Goal: Information Seeking & Learning: Learn about a topic

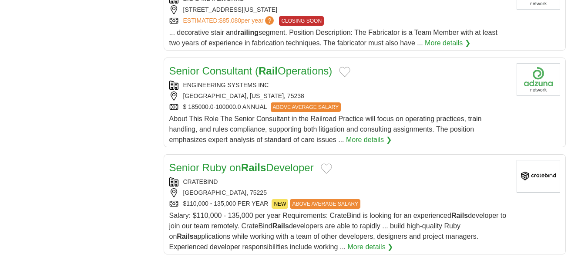
scroll to position [877, 0]
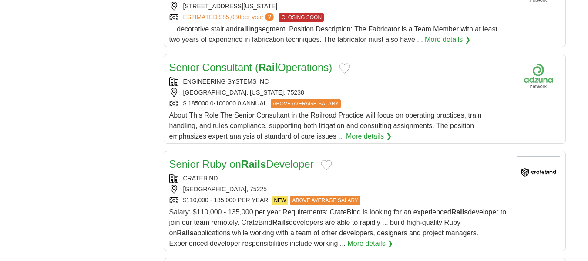
click at [315, 61] on link "Senior Consultant ( Rail Operations)" at bounding box center [250, 67] width 163 height 12
click at [219, 99] on div "$ 185000.0-100000.0 ANNUAL ABOVE AVERAGE SALARY" at bounding box center [339, 104] width 340 height 10
click at [354, 131] on link "More details ❯" at bounding box center [369, 136] width 46 height 10
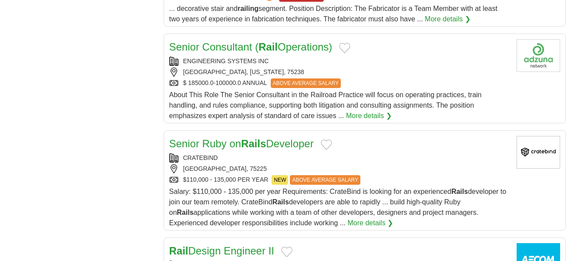
scroll to position [887, 0]
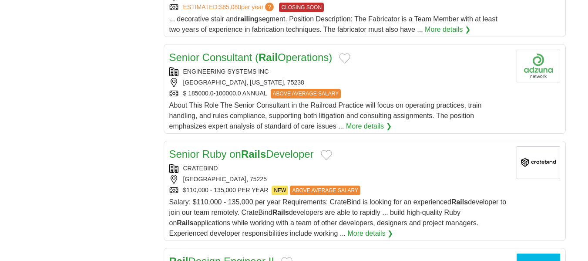
click at [349, 53] on button "Add to favorite jobs" at bounding box center [344, 58] width 11 height 10
click at [292, 51] on link "Senior Consultant ( Rail Operations)" at bounding box center [250, 57] width 163 height 12
click at [348, 121] on link "More details ❯" at bounding box center [369, 126] width 46 height 10
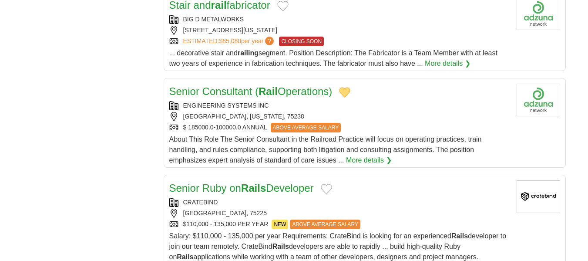
scroll to position [852, 0]
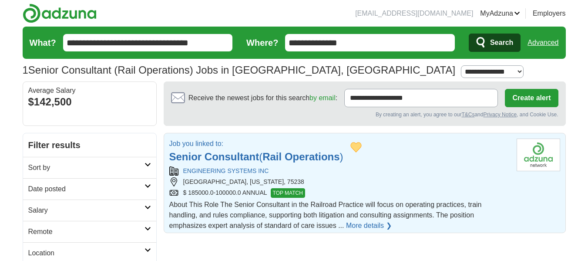
click at [260, 154] on link "Senior Consultant ( Rail Operations )" at bounding box center [256, 157] width 174 height 12
